Goal: Task Accomplishment & Management: Use online tool/utility

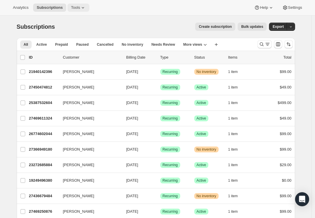
click at [80, 6] on span "Tools" at bounding box center [75, 7] width 9 height 5
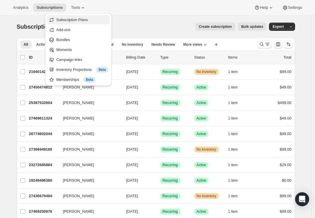
click at [84, 15] on button "Subscription Plans" at bounding box center [78, 19] width 63 height 9
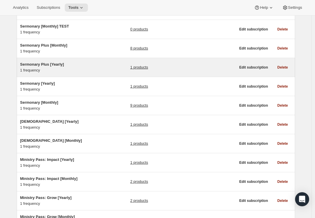
scroll to position [137, 0]
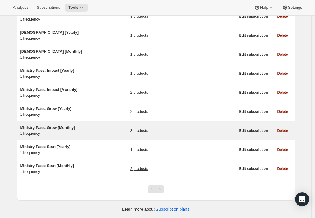
click at [87, 125] on h5 "Ministry Pass: Grow [Monthly]" at bounding box center [56, 128] width 73 height 6
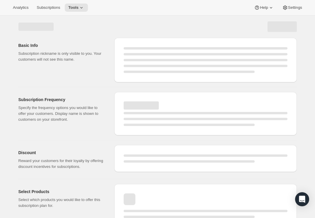
select select "WEEK"
select select "MONTH"
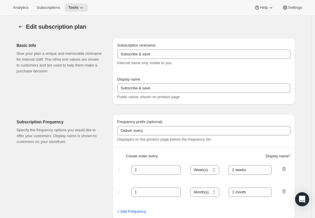
type input "Ministry Pass: Grow [Monthly]"
type input "Monthly Membership"
type input "Your card will be charged"
type input "1"
select select "MONTH"
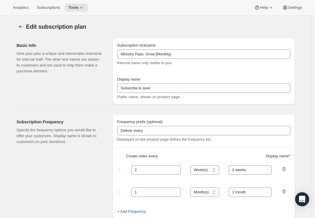
type input "monthly"
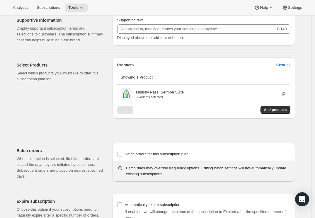
scroll to position [312, 0]
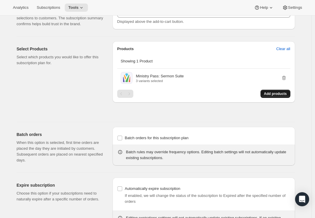
click at [279, 96] on span "Add products" at bounding box center [275, 93] width 23 height 5
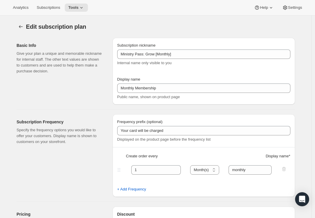
scroll to position [1, 0]
click at [21, 27] on icon "Subscription plans" at bounding box center [21, 26] width 6 height 6
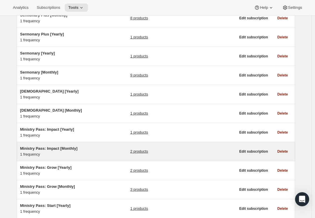
scroll to position [115, 0]
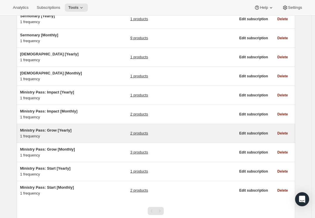
click at [57, 130] on span "Ministry Pass: Grow [Yearly]" at bounding box center [46, 130] width 52 height 4
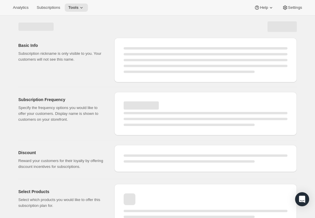
select select "WEEK"
select select "MONTH"
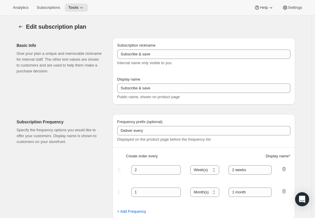
type input "Ministry Pass: Grow [Yearly]"
type input "Yearly Membership"
type input "Your card will be charged"
type input "1"
select select "YEAR"
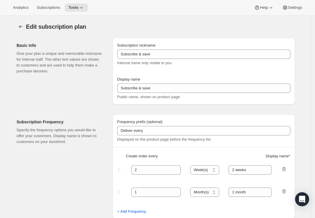
type input "yearly"
type input "0.0"
select select "FIXED_AMOUNT"
type input "Save 15% on a yearly subscription!"
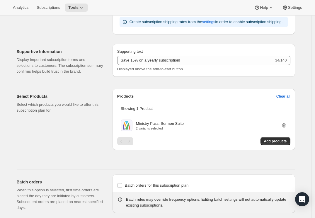
scroll to position [349, 0]
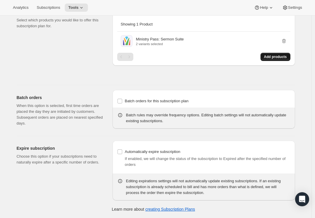
click at [275, 59] on span "Add products" at bounding box center [275, 57] width 23 height 5
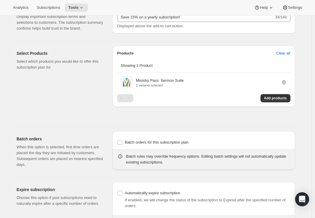
scroll to position [307, 0]
click at [84, 7] on icon at bounding box center [82, 8] width 6 height 6
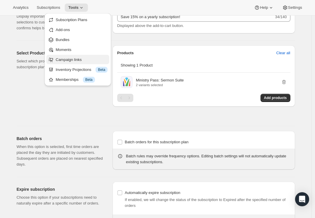
click at [81, 60] on span "Campaign links" at bounding box center [69, 59] width 26 height 4
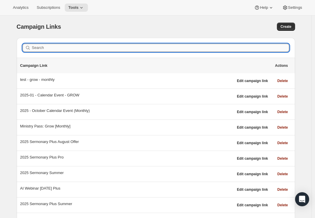
click at [72, 47] on input "Search" at bounding box center [160, 48] width 257 height 8
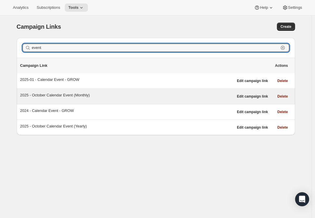
type input "event"
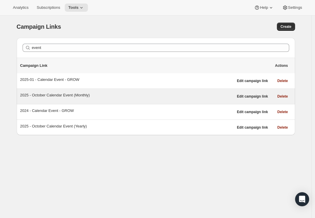
click at [86, 97] on div "2025 - October Calendar Event (Monthly)" at bounding box center [126, 95] width 213 height 6
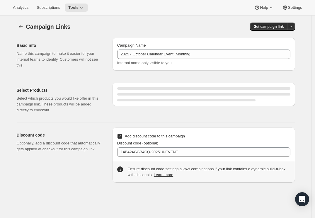
select select "gid://shopify/SellingPlan/689644044604"
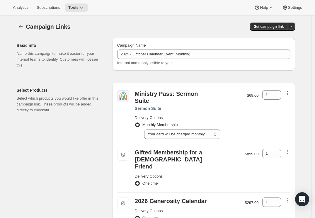
click at [288, 92] on icon "button" at bounding box center [288, 93] width 6 height 6
click at [287, 102] on span "Remove" at bounding box center [289, 104] width 14 height 4
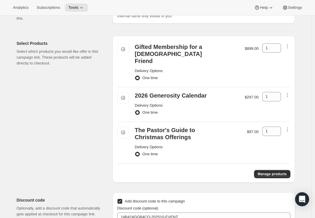
scroll to position [75, 0]
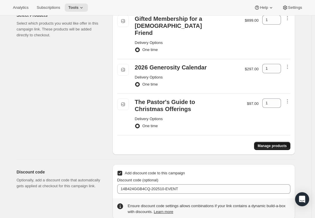
click at [283, 144] on span "Manage products" at bounding box center [272, 146] width 29 height 5
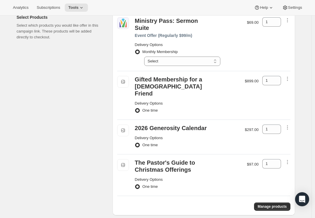
scroll to position [72, 0]
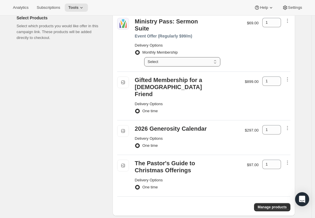
click at [175, 57] on select "Select Your card will be charged monthly" at bounding box center [182, 61] width 76 height 9
select select "gid://shopify/SellingPlan/689644044604"
click at [146, 57] on select "Select Your card will be charged monthly" at bounding box center [182, 61] width 76 height 9
click at [301, 55] on div "Campaign Links. This page is ready Campaign Links Get campaign link Basic info …" at bounding box center [156, 112] width 293 height 338
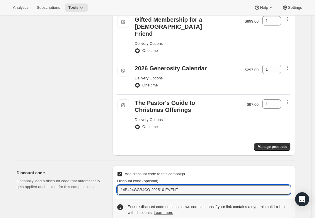
drag, startPoint x: 194, startPoint y: 176, endPoint x: 98, endPoint y: 175, distance: 95.8
click at [98, 175] on div "Discount code Optionally, add a discount code that automatically gets applied a…" at bounding box center [153, 191] width 283 height 60
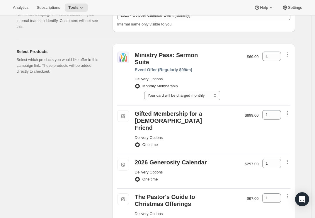
scroll to position [0, 0]
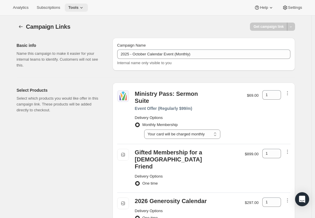
click at [84, 9] on icon at bounding box center [82, 8] width 6 height 6
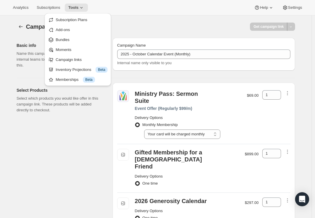
click at [13, 30] on div "Campaign Links. This page is ready Campaign Links Get campaign link Basic info …" at bounding box center [156, 185] width 293 height 338
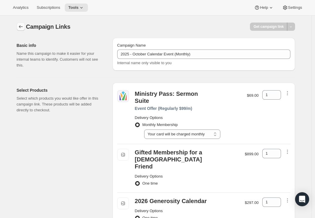
click at [19, 26] on icon "button" at bounding box center [21, 27] width 6 height 6
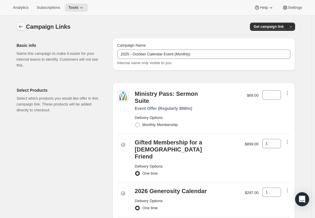
radio input "true"
type input "1"
select select "gid://shopify/SellingPlan/689644044604"
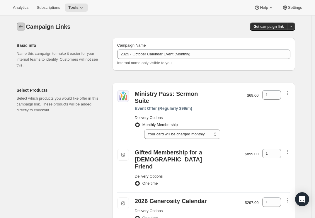
click at [22, 28] on icon "button" at bounding box center [21, 27] width 6 height 6
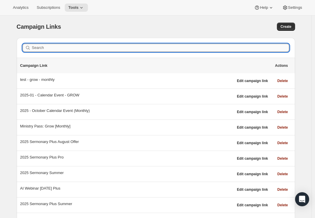
click at [56, 51] on input "Search" at bounding box center [160, 48] width 257 height 8
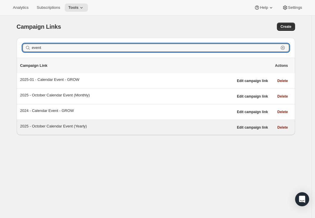
type input "event"
click at [50, 128] on div "2025 - October Calendar Event (Yearly)" at bounding box center [126, 126] width 213 height 6
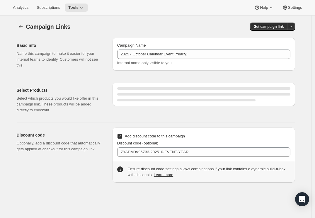
select select "gid://shopify/SellingPlan/689644077372"
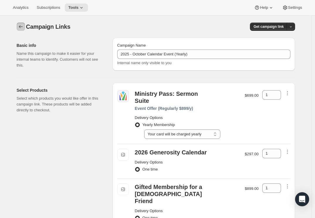
click at [25, 29] on button "button" at bounding box center [21, 27] width 8 height 8
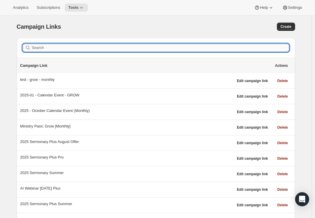
click at [65, 48] on input "Search" at bounding box center [160, 48] width 257 height 8
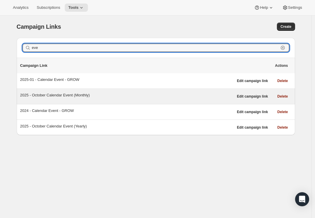
type input "eve"
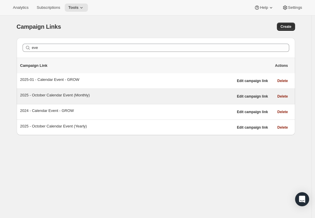
click at [89, 96] on div "2025 - October Calendar Event (Monthly)" at bounding box center [126, 95] width 213 height 6
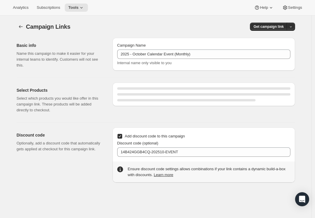
select select "gid://shopify/SellingPlan/689644044604"
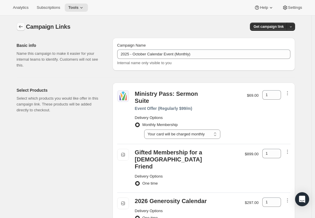
click at [21, 24] on icon "button" at bounding box center [21, 27] width 6 height 6
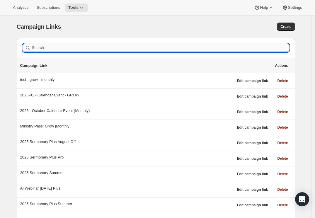
click at [69, 45] on input "Search" at bounding box center [160, 48] width 257 height 8
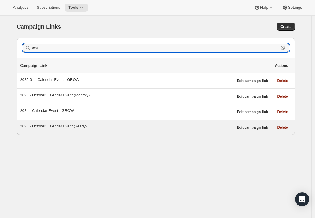
type input "eve"
click at [99, 123] on div "2025 - October Calendar Event (Yearly)" at bounding box center [126, 126] width 213 height 6
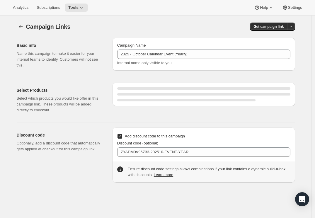
select select "gid://shopify/SellingPlan/689644077372"
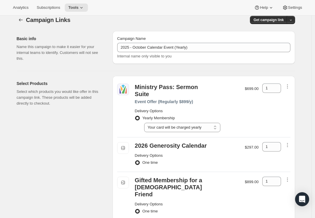
scroll to position [133, 0]
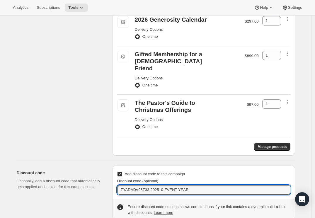
drag, startPoint x: 218, startPoint y: 175, endPoint x: 107, endPoint y: 174, distance: 111.1
click at [107, 174] on div "Discount code Optionally, add a discount code that automatically gets applied a…" at bounding box center [153, 191] width 283 height 60
click at [191, 185] on input "ZYADM0V95Z33-202510-EVENT-YEAR" at bounding box center [203, 189] width 173 height 9
type input "ZYADM0V95Z33-202510-EVENT"
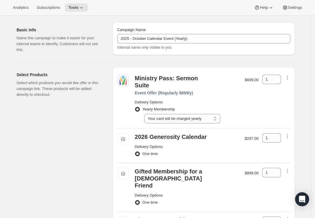
select select "gid://shopify/SellingPlan/689644077372"
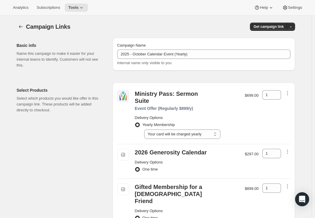
scroll to position [2, 0]
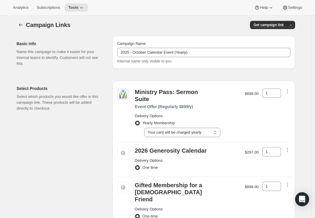
click at [184, 27] on div "Get campaign link" at bounding box center [229, 25] width 132 height 8
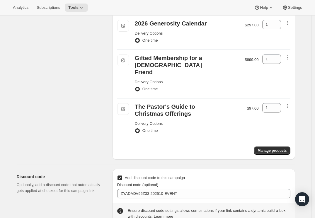
scroll to position [133, 0]
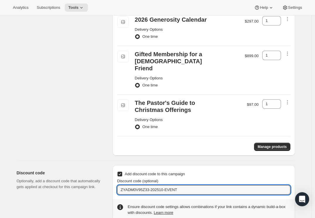
drag, startPoint x: 140, startPoint y: 174, endPoint x: 79, endPoint y: 171, distance: 61.6
click at [79, 171] on div "Discount code Optionally, add a discount code that automatically gets applied a…" at bounding box center [153, 191] width 283 height 60
paste input "14B424GGB4CQ"
type input "14B424GGB4CQ-202510-EVENT"
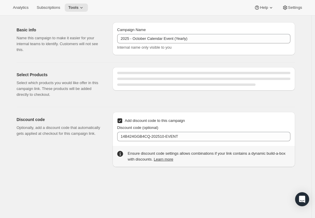
select select "gid://shopify/SellingPlan/689644077372"
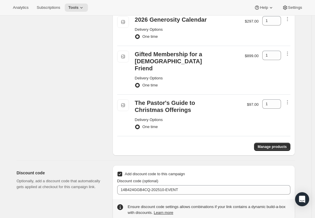
scroll to position [0, 0]
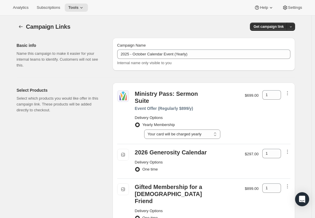
click at [191, 12] on div "Analytics Subscriptions Tools Help Settings" at bounding box center [157, 8] width 315 height 16
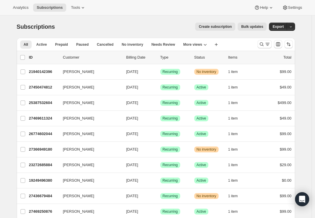
click at [214, 28] on span "Create subscription" at bounding box center [215, 26] width 33 height 5
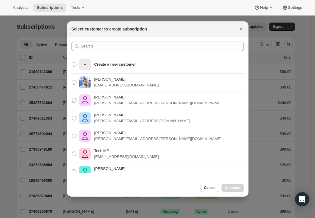
click at [134, 103] on p "paul.wesner@ministrypass.com" at bounding box center [157, 103] width 127 height 6
click at [72, 98] on input "Paul Wesner paul.wesner@ministrypass.com" at bounding box center [72, 98] width 0 height 0
radio input "true"
click at [232, 187] on span "Continue" at bounding box center [232, 188] width 15 height 5
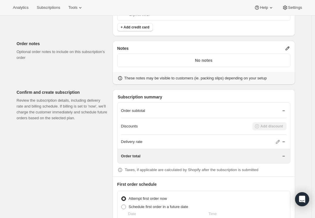
scroll to position [383, 0]
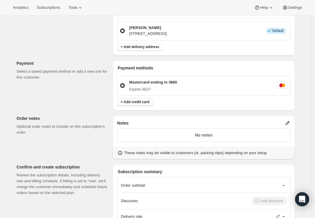
click at [126, 104] on button "+ Add credit card" at bounding box center [135, 102] width 36 height 8
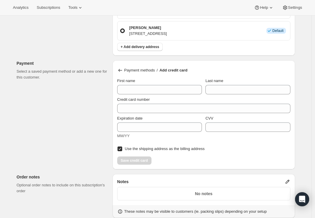
click at [121, 69] on icon at bounding box center [120, 70] width 6 height 6
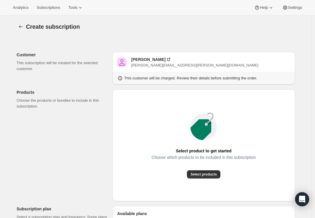
scroll to position [4, 0]
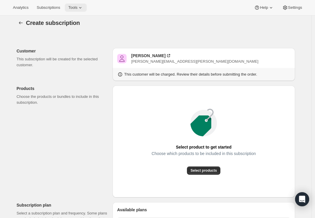
click at [83, 6] on icon at bounding box center [80, 8] width 6 height 6
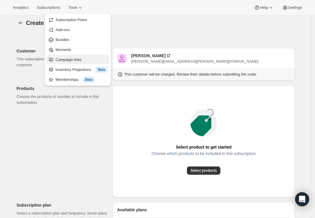
click at [78, 58] on span "Campaign links" at bounding box center [69, 59] width 26 height 4
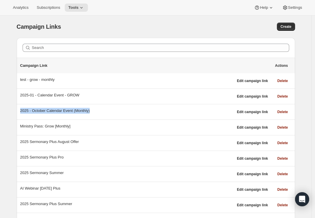
drag, startPoint x: 104, startPoint y: 113, endPoint x: 13, endPoint y: 110, distance: 90.6
copy div "2025 - October Calendar Event (Monthly)"
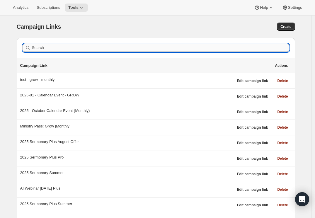
click at [57, 47] on input "Search" at bounding box center [160, 48] width 257 height 8
paste input "2025 - October Calendar Event (Monthly)"
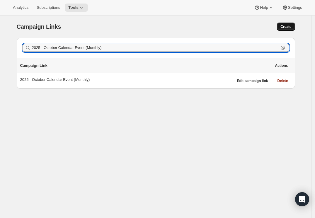
type input "2025 - October Calendar Event (Monthly)"
click at [287, 28] on span "Create" at bounding box center [286, 26] width 11 height 5
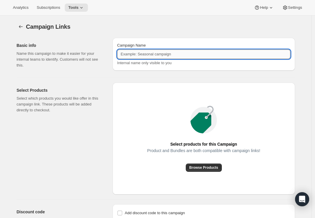
click at [140, 50] on input "Campaign Name" at bounding box center [203, 54] width 173 height 9
paste input "2025 - October Calendar Event (Monthly)"
click at [181, 54] on input "2025 - October Calendar Event (Monthly)" at bounding box center [203, 54] width 173 height 9
click at [183, 54] on input "2025 - October Calendar Event (Monthly)" at bounding box center [203, 54] width 173 height 9
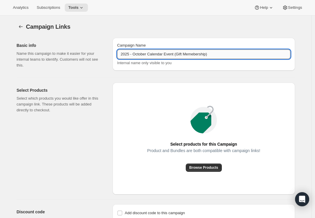
click at [196, 53] on input "2025 - October Calendar Event (Gift Memebership)" at bounding box center [203, 54] width 173 height 9
type input "2025 - October Calendar Event (Gift Membership)"
click at [204, 165] on button "Browse Products" at bounding box center [204, 168] width 36 height 8
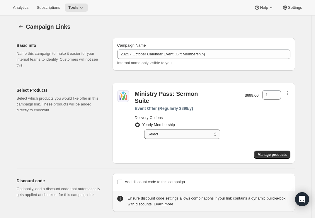
click at [211, 130] on select "Select Your card will be charged yearly" at bounding box center [182, 134] width 76 height 9
select select "gid://shopify/SellingPlan/689644077372"
click at [146, 130] on select "Select Your card will be charged yearly" at bounding box center [182, 134] width 76 height 9
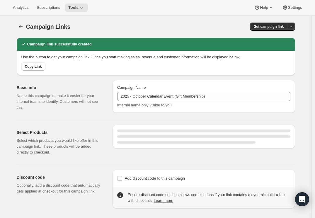
select select "gid://shopify/SellingPlan/689644077372"
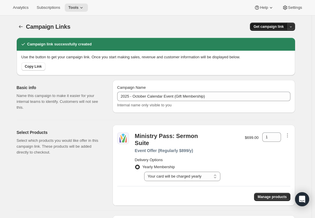
click at [282, 28] on span "Get campaign link" at bounding box center [269, 26] width 30 height 5
click at [281, 37] on span "Copy Link" at bounding box center [284, 39] width 17 height 4
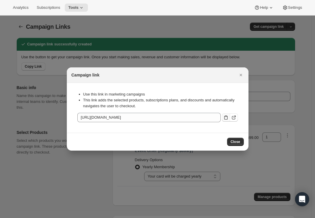
click at [227, 118] on icon ":rcn:" at bounding box center [226, 118] width 6 height 6
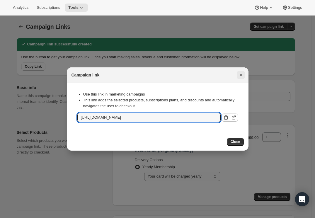
click at [241, 75] on icon "Close" at bounding box center [240, 75] width 2 height 2
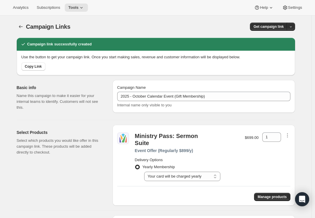
click at [175, 62] on div "Copy Link" at bounding box center [154, 65] width 271 height 11
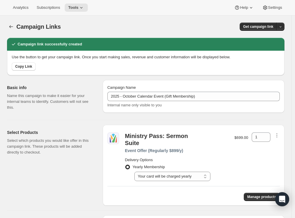
click at [141, 0] on div "Analytics Subscriptions Tools Help Settings" at bounding box center [147, 8] width 295 height 16
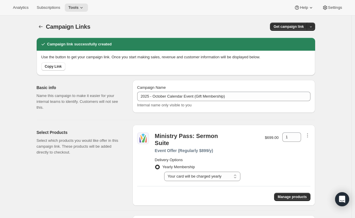
click at [46, 29] on div at bounding box center [41, 27] width 9 height 8
click at [45, 28] on button "button" at bounding box center [41, 27] width 8 height 8
